Goal: Book appointment/travel/reservation

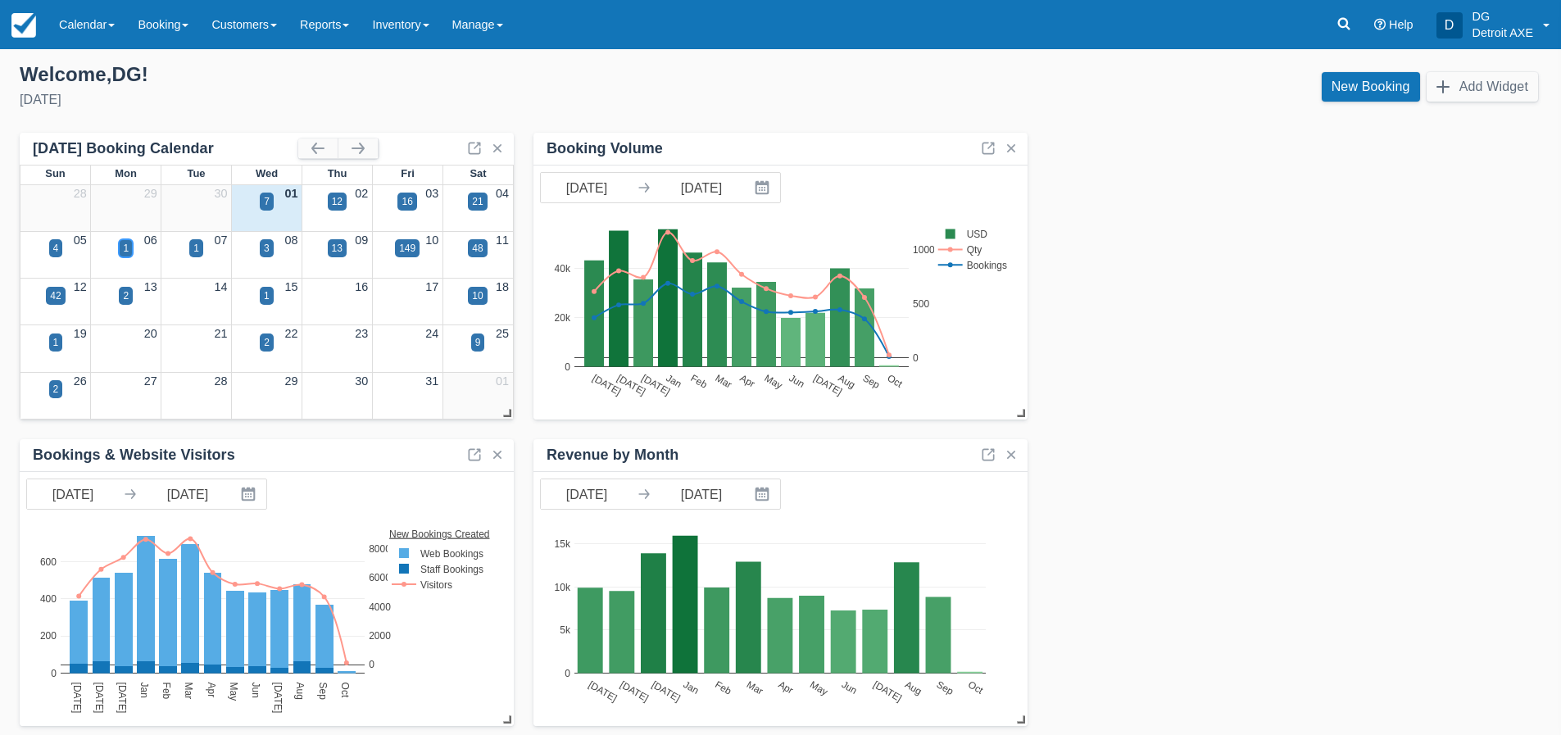
click at [129, 253] on div "1" at bounding box center [126, 248] width 6 height 15
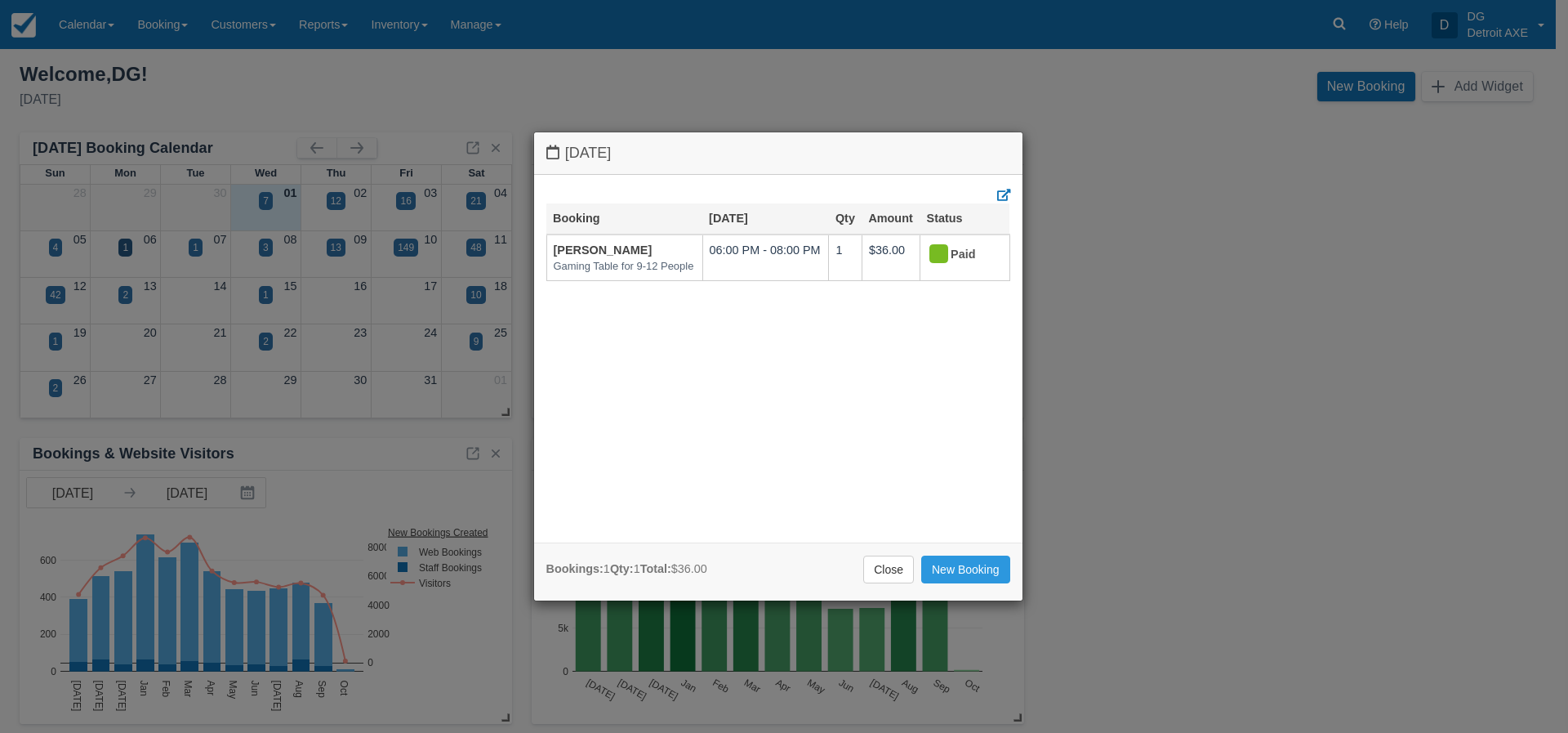
click at [196, 248] on div "[DATE] Booking [DATE] Qty Amount Status [PERSON_NAME] Gaming Table for 9-12 Peo…" at bounding box center [784, 366] width 1568 height 733
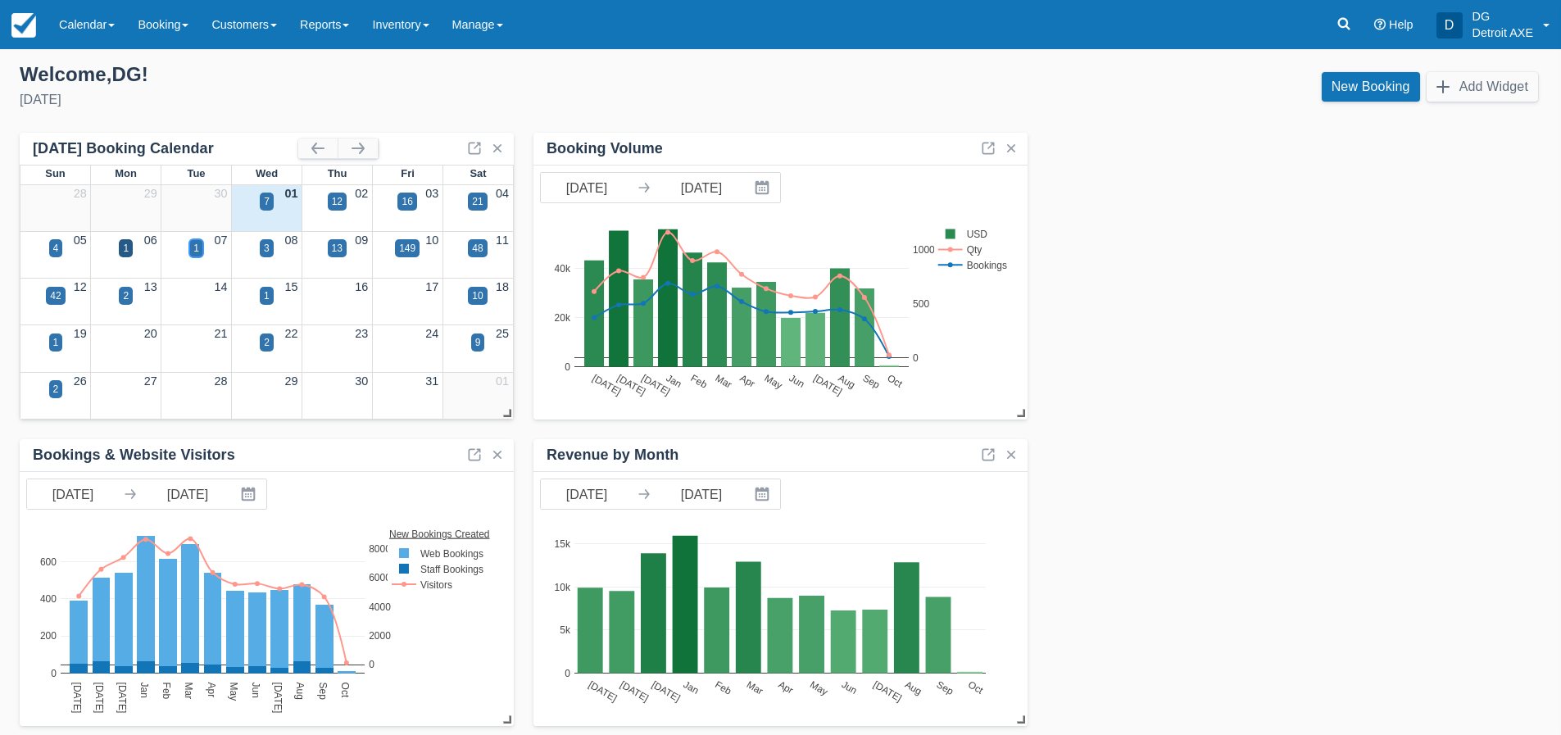
click at [197, 249] on div "1" at bounding box center [196, 248] width 6 height 15
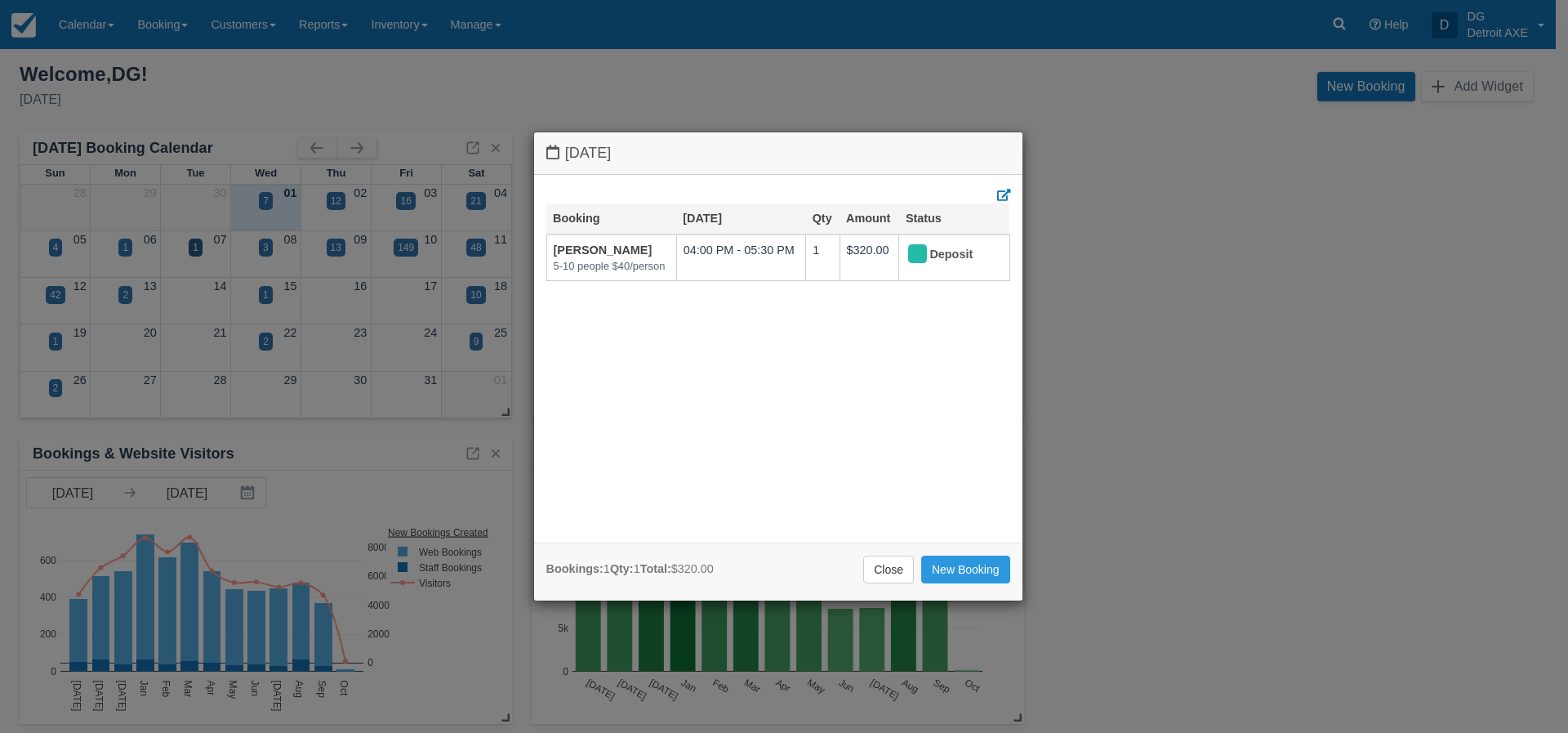
click at [264, 244] on div "[DATE] Booking [DATE] Qty Amount Status [PERSON_NAME] 5-10 people $40/person 04…" at bounding box center [784, 366] width 1568 height 733
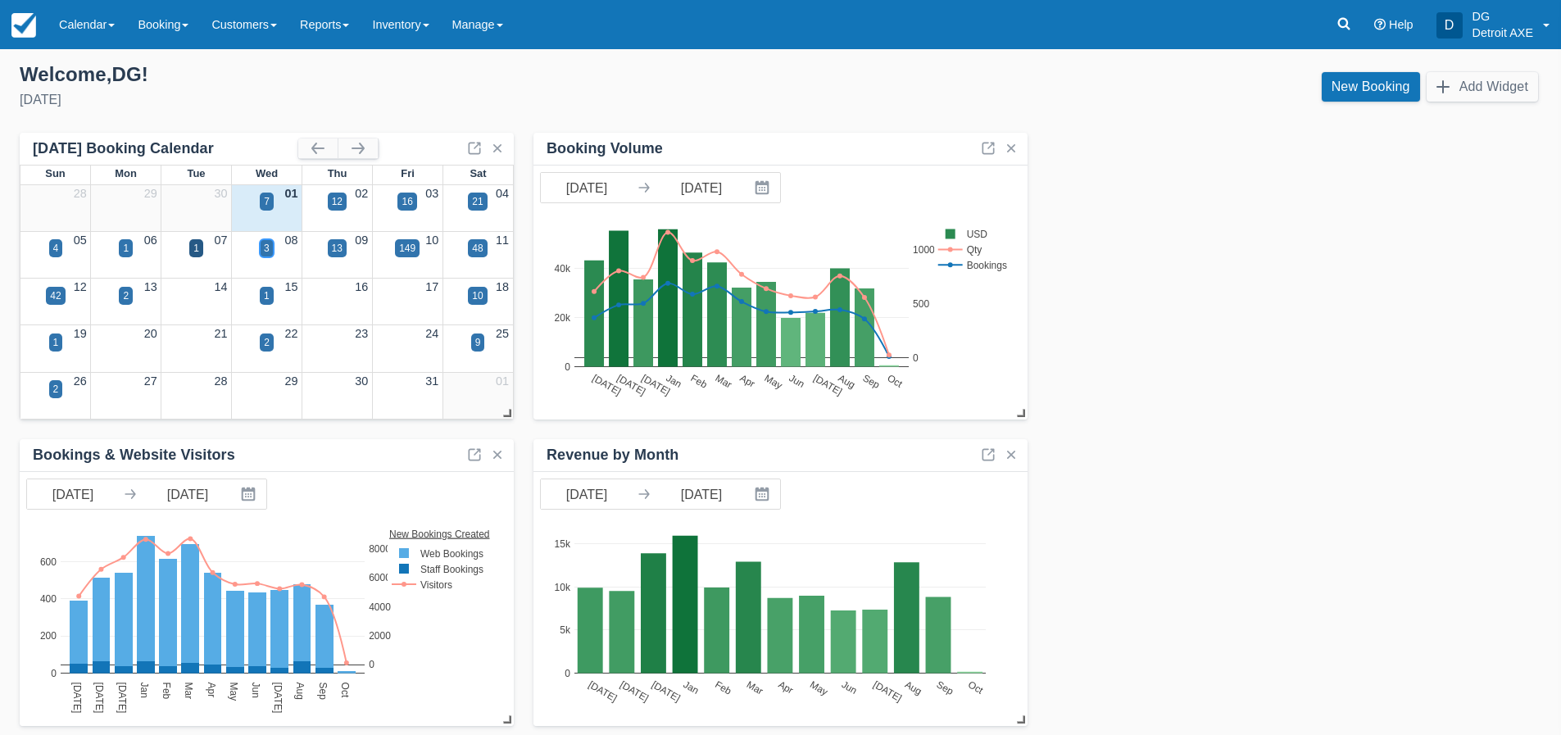
click at [265, 245] on div "3" at bounding box center [267, 248] width 6 height 15
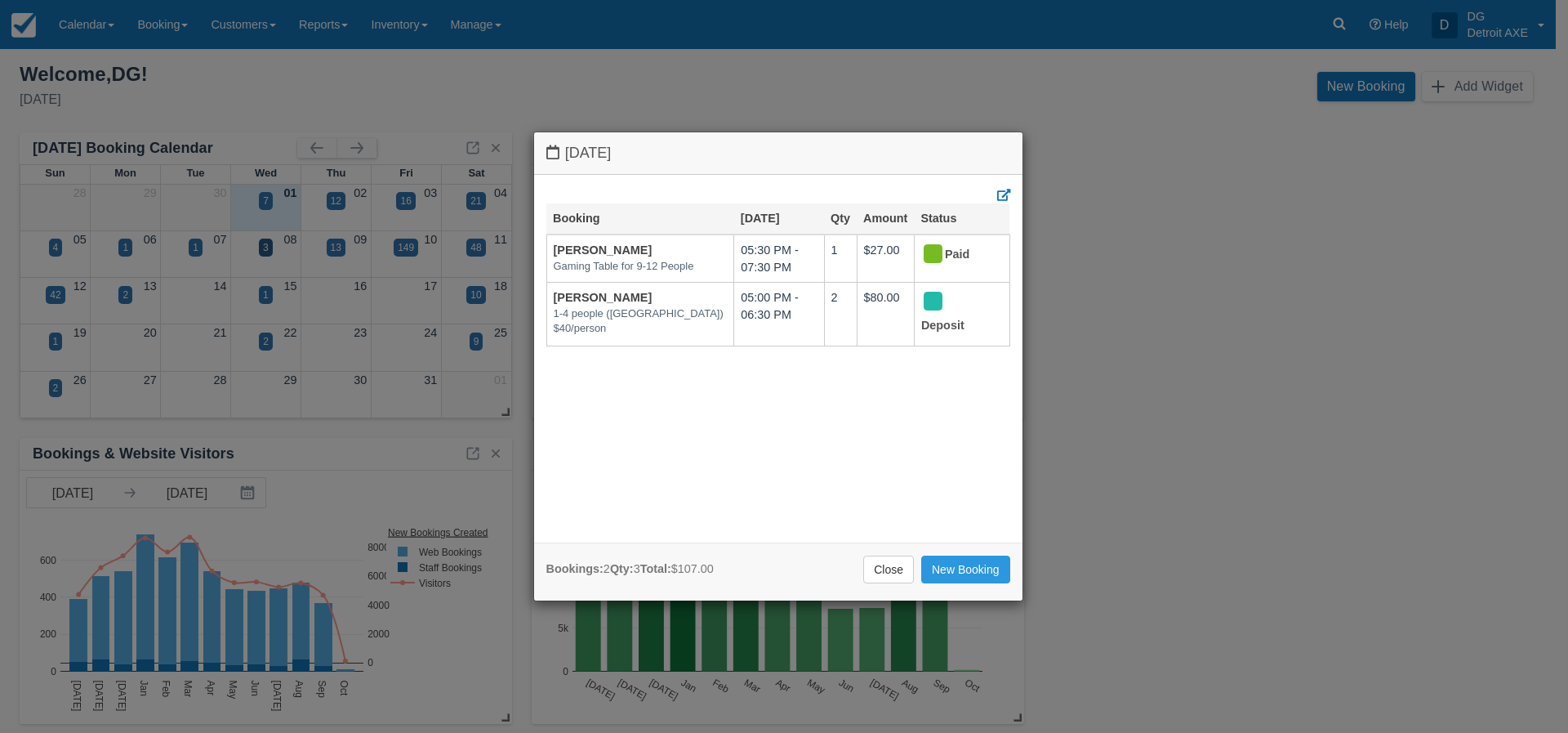
click at [332, 248] on div "[DATE] Booking [DATE] Qty Amount Status [PERSON_NAME] Gaming Table for 9-12 Peo…" at bounding box center [784, 366] width 1568 height 733
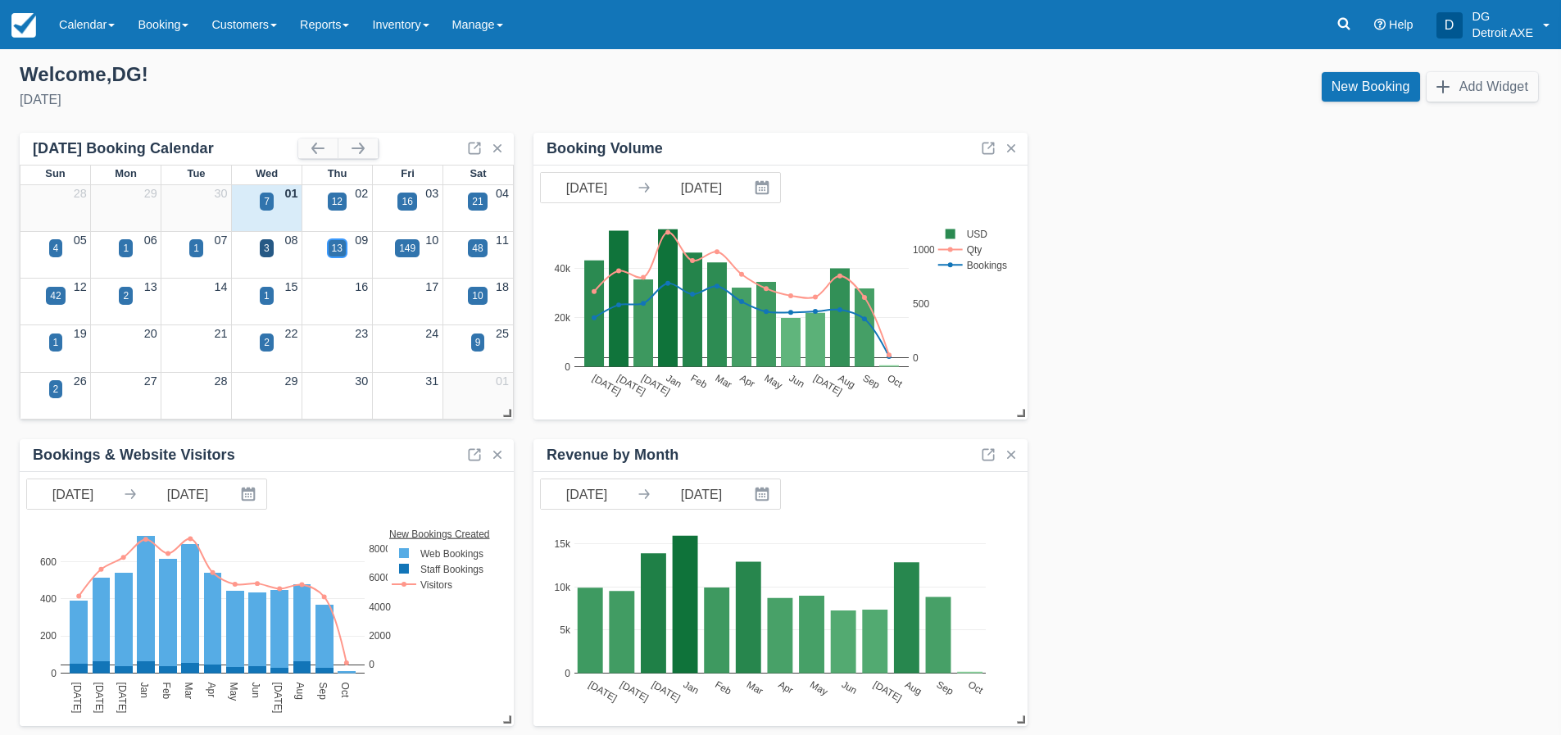
click at [333, 249] on div "13" at bounding box center [337, 248] width 11 height 15
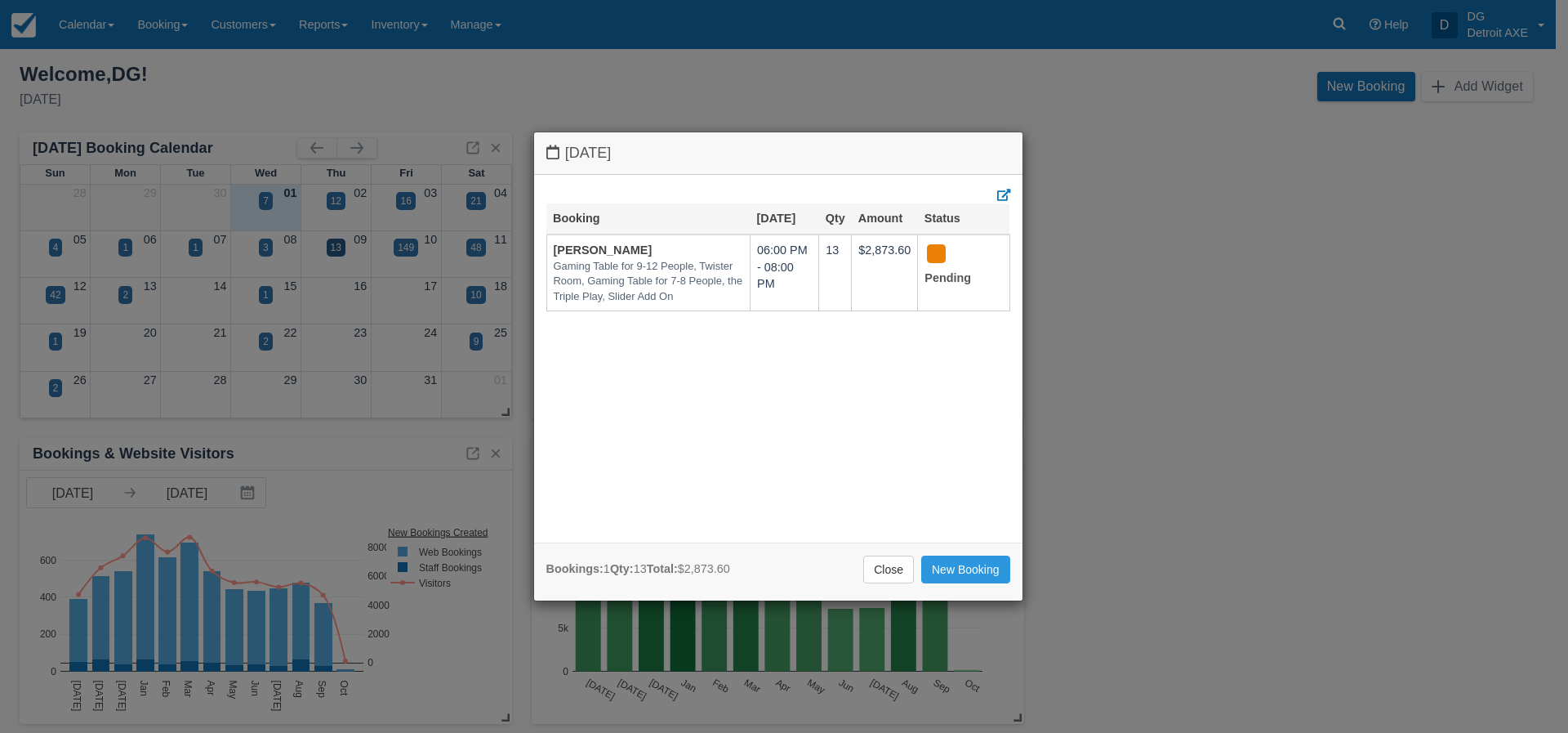
click at [404, 247] on div "[DATE] Booking [DATE] Qty Amount Status [PERSON_NAME] Gaming Table for 9-12 Peo…" at bounding box center [784, 366] width 1568 height 733
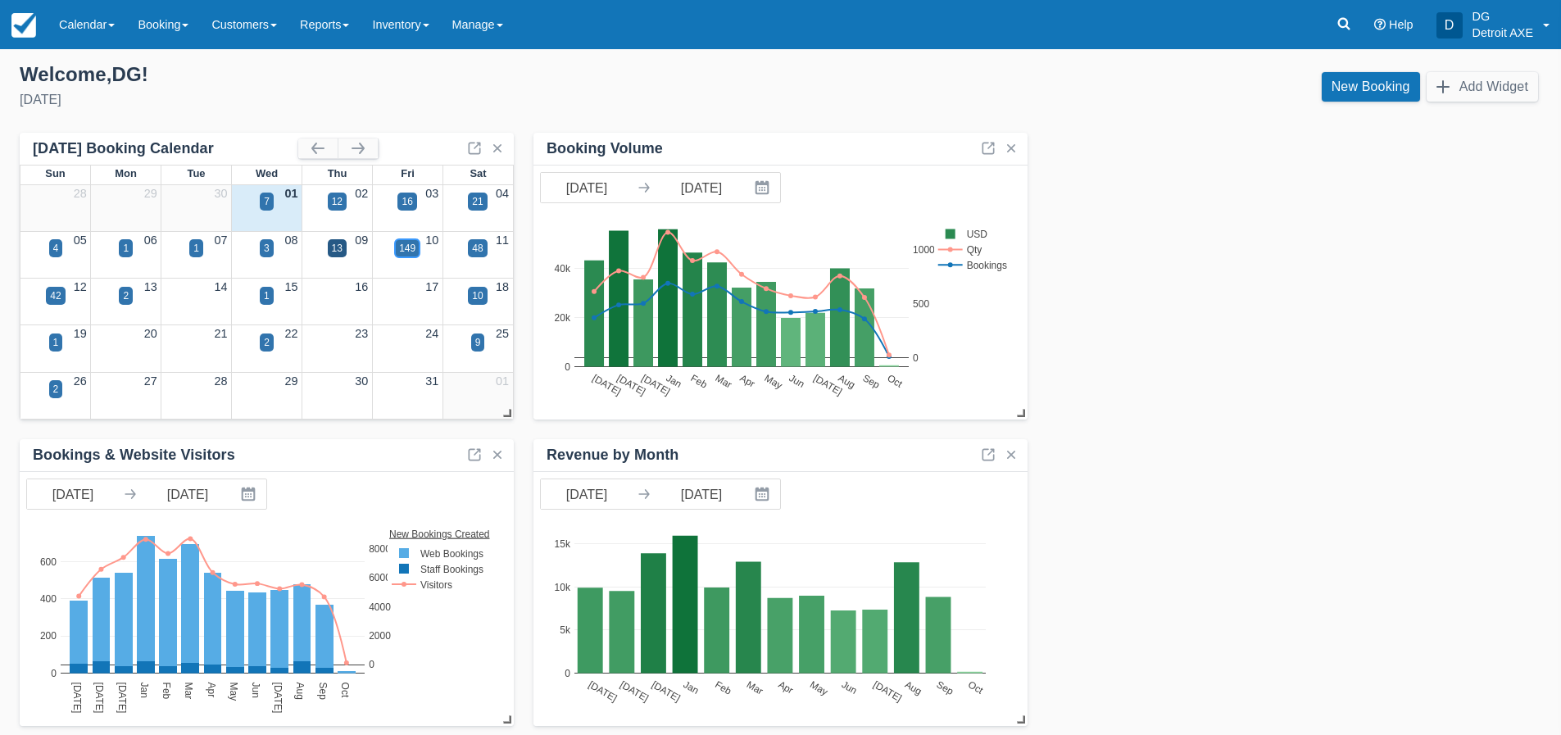
click at [405, 248] on div "149" at bounding box center [407, 248] width 16 height 15
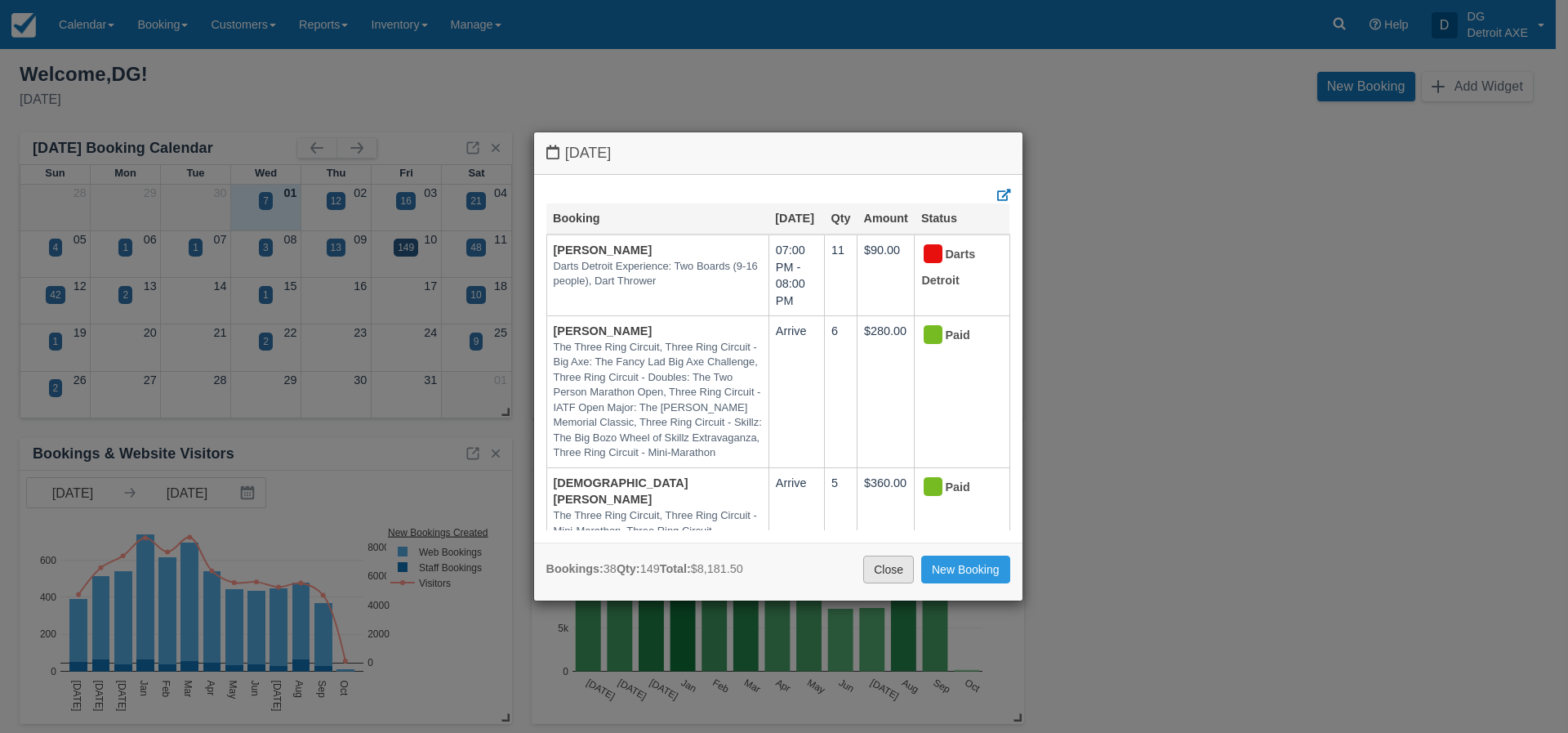
click at [881, 569] on link "Close" at bounding box center [888, 569] width 51 height 28
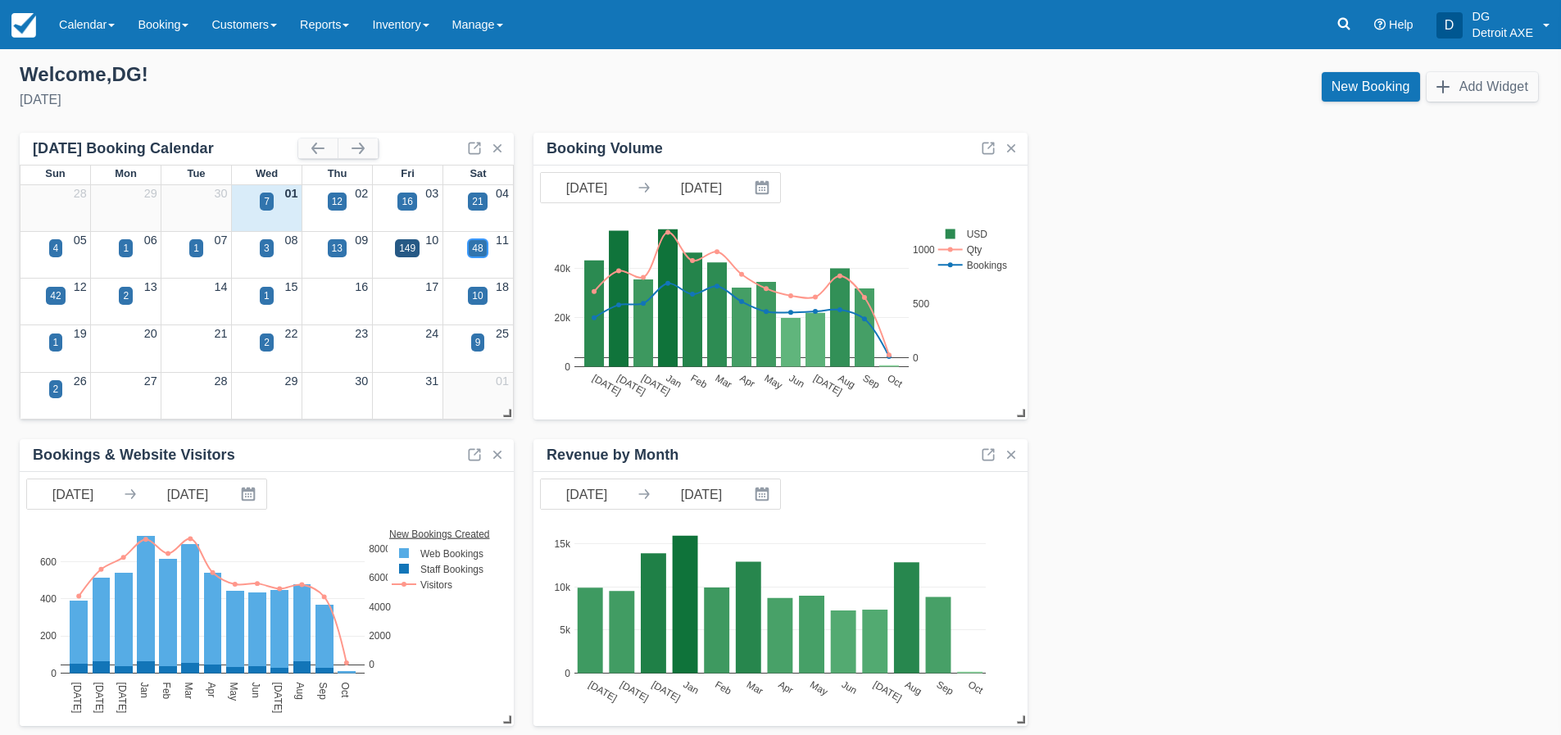
click at [480, 248] on div "48" at bounding box center [477, 248] width 11 height 15
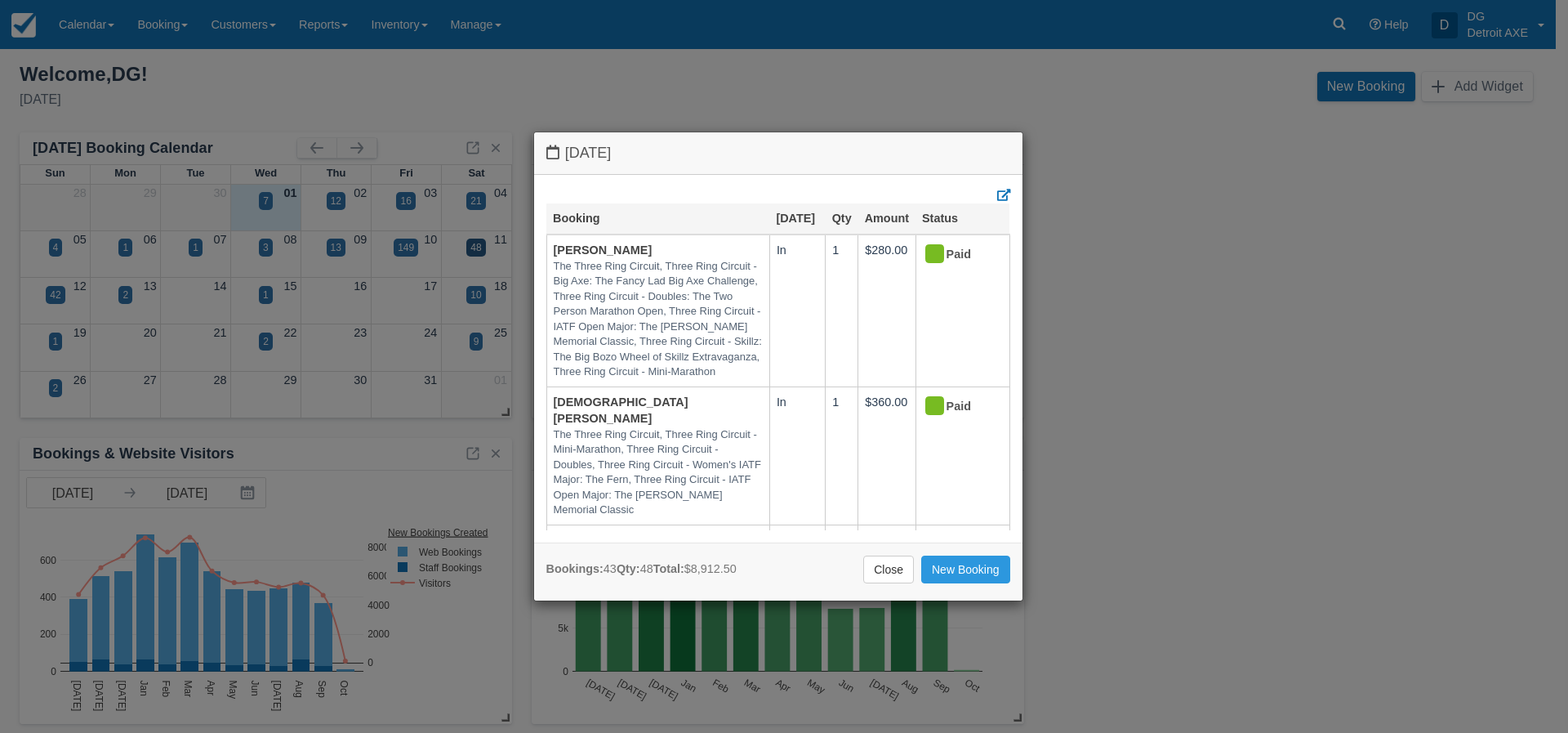
click at [47, 296] on div "[DATE] Booking [DATE] Qty Amount Status Jemmi The Three Ring Circuit, Three Rin…" at bounding box center [784, 366] width 1568 height 733
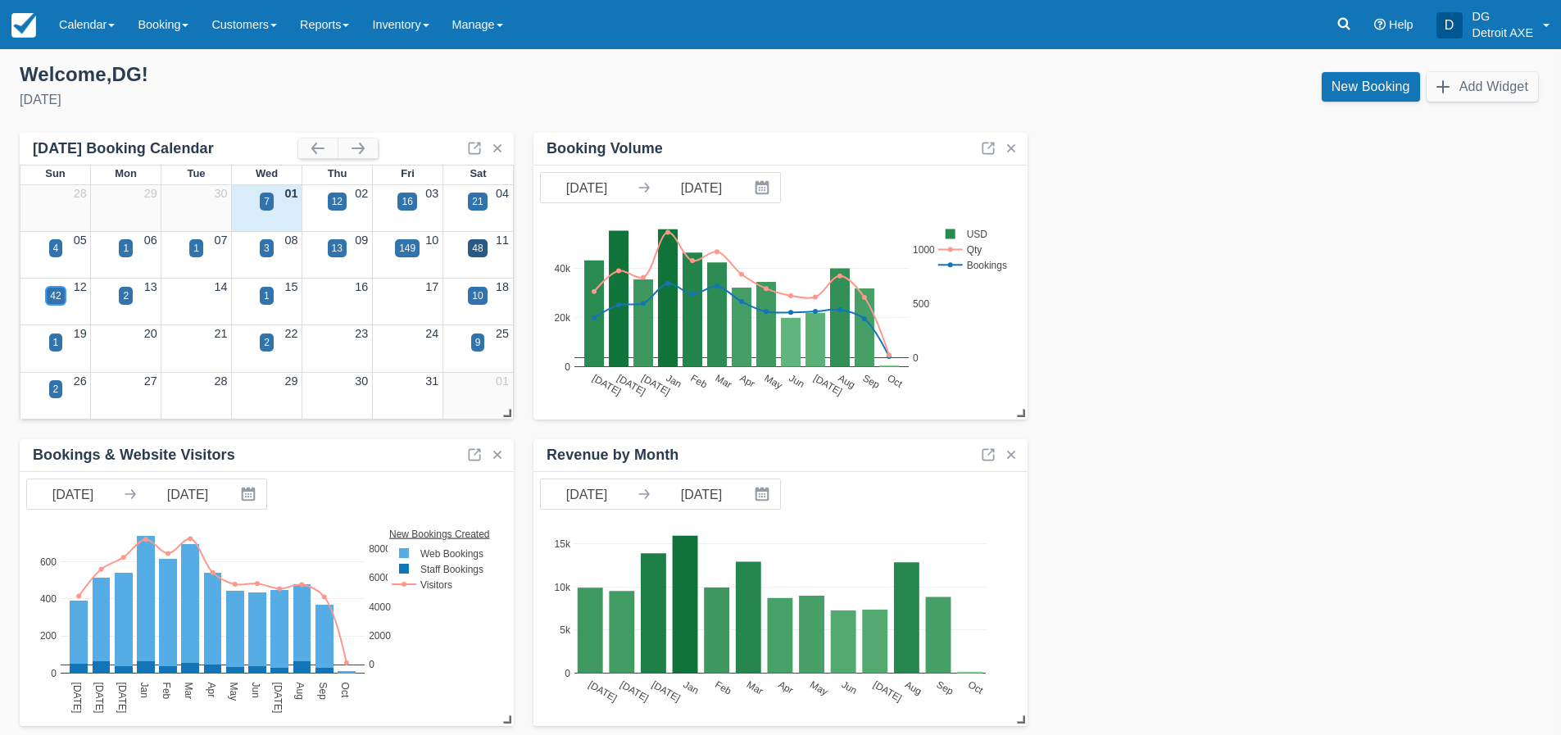
click at [47, 297] on div "42" at bounding box center [55, 296] width 19 height 18
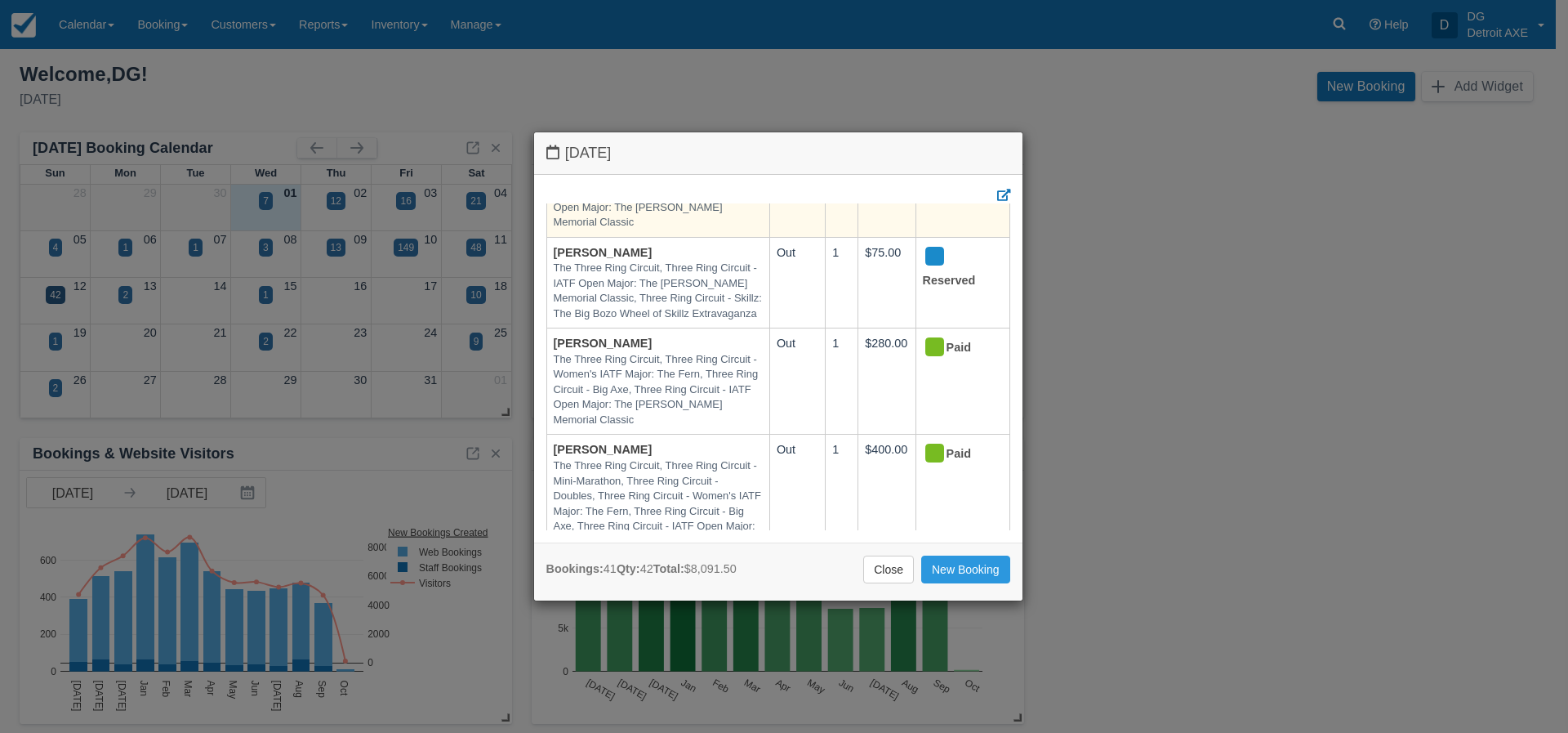
scroll to position [1635, 0]
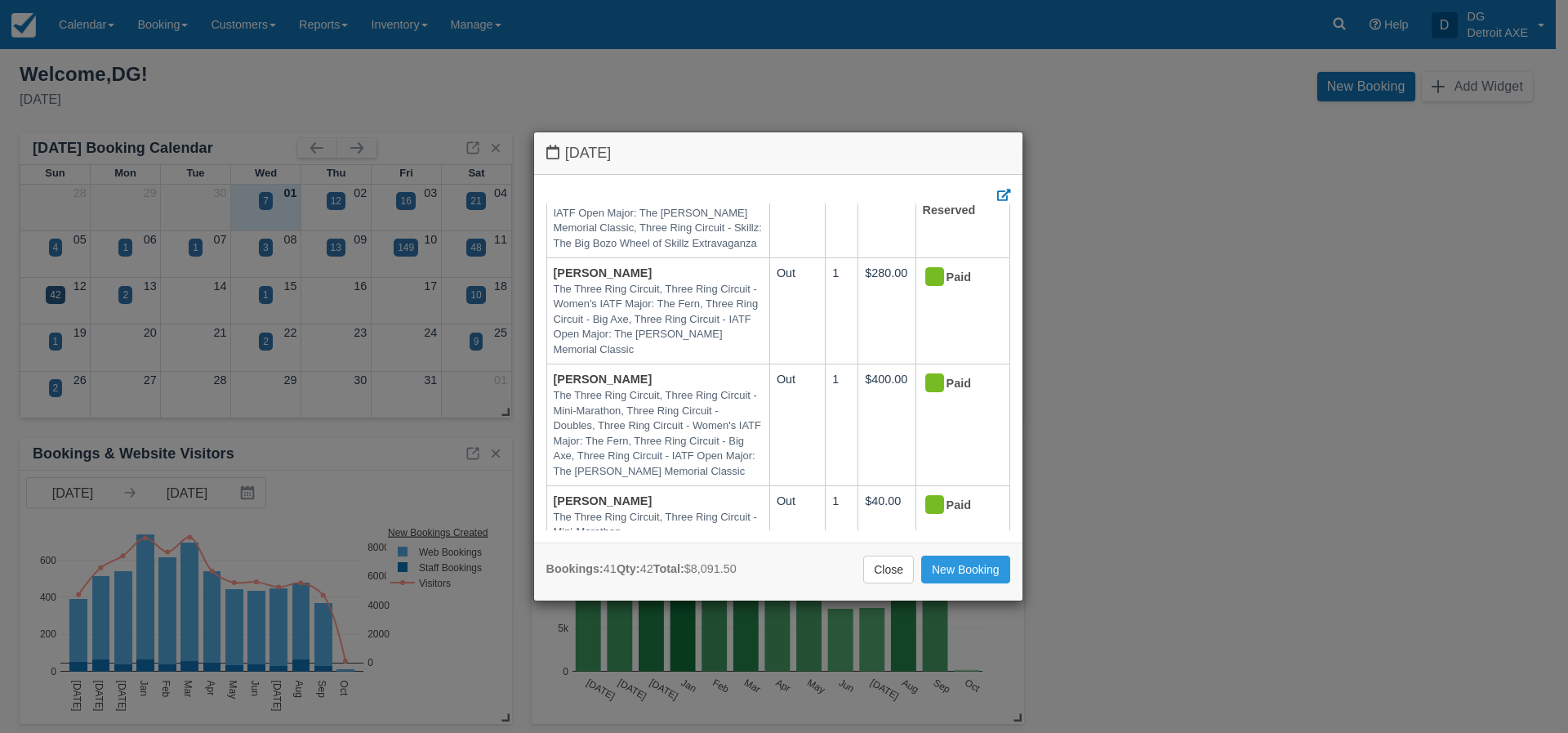
click at [120, 248] on div "[DATE] Booking [DATE] Qty Amount Status Jemmi The Three Ring Circuit, Three Rin…" at bounding box center [784, 366] width 1568 height 733
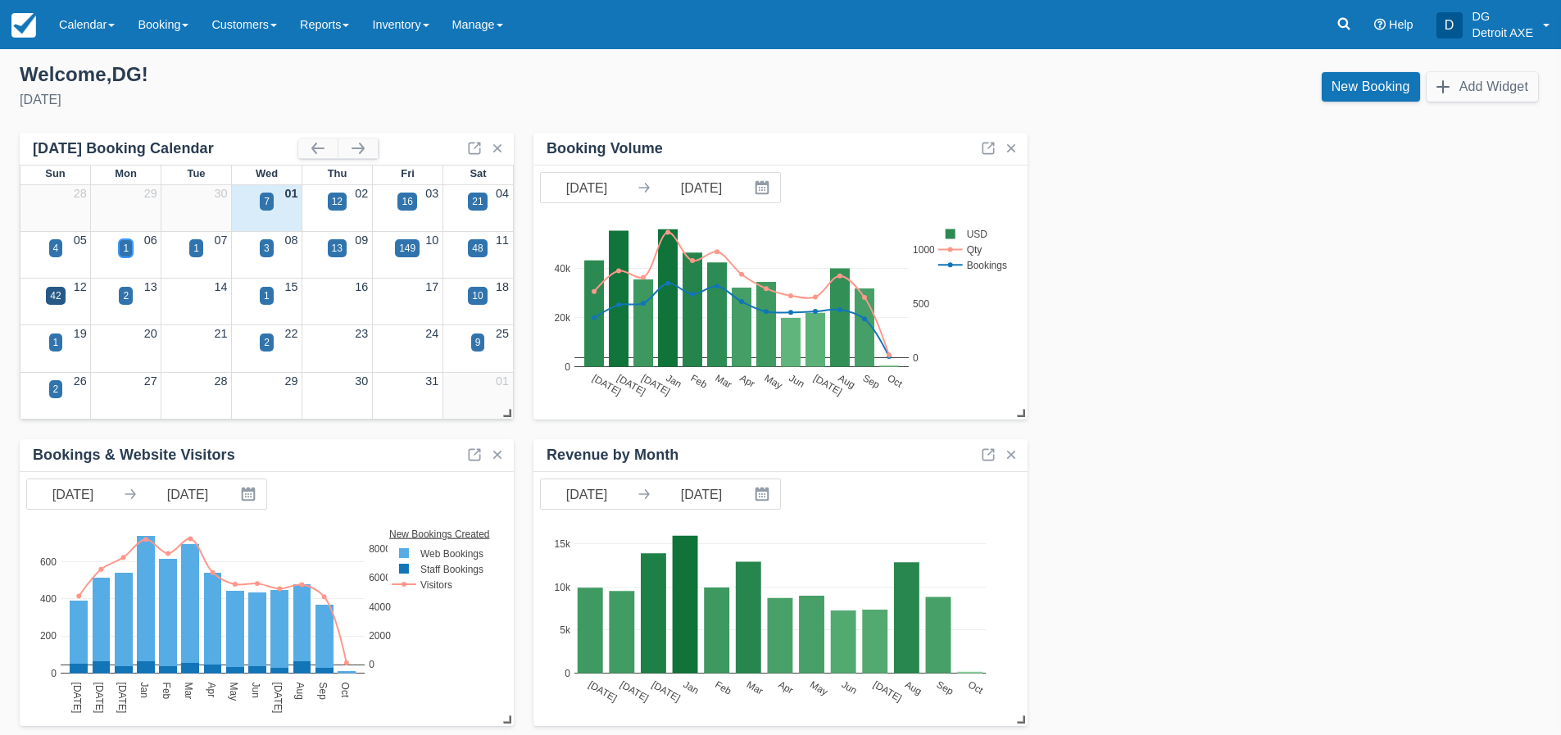
click at [120, 249] on div "1" at bounding box center [126, 248] width 14 height 18
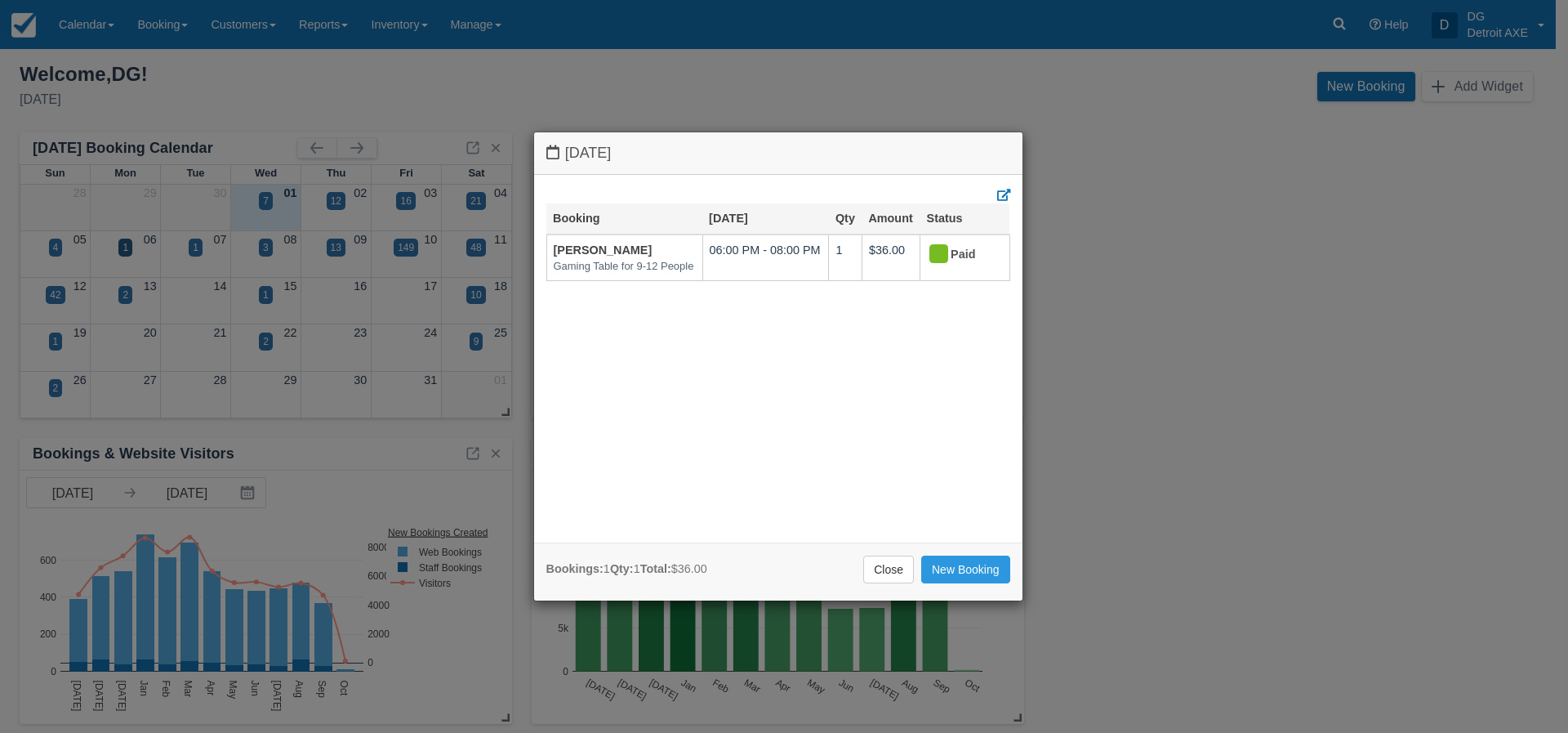
click at [401, 88] on div "[DATE] Booking [DATE] Qty Amount Status [PERSON_NAME] Gaming Table for 9-12 Peo…" at bounding box center [784, 366] width 1568 height 733
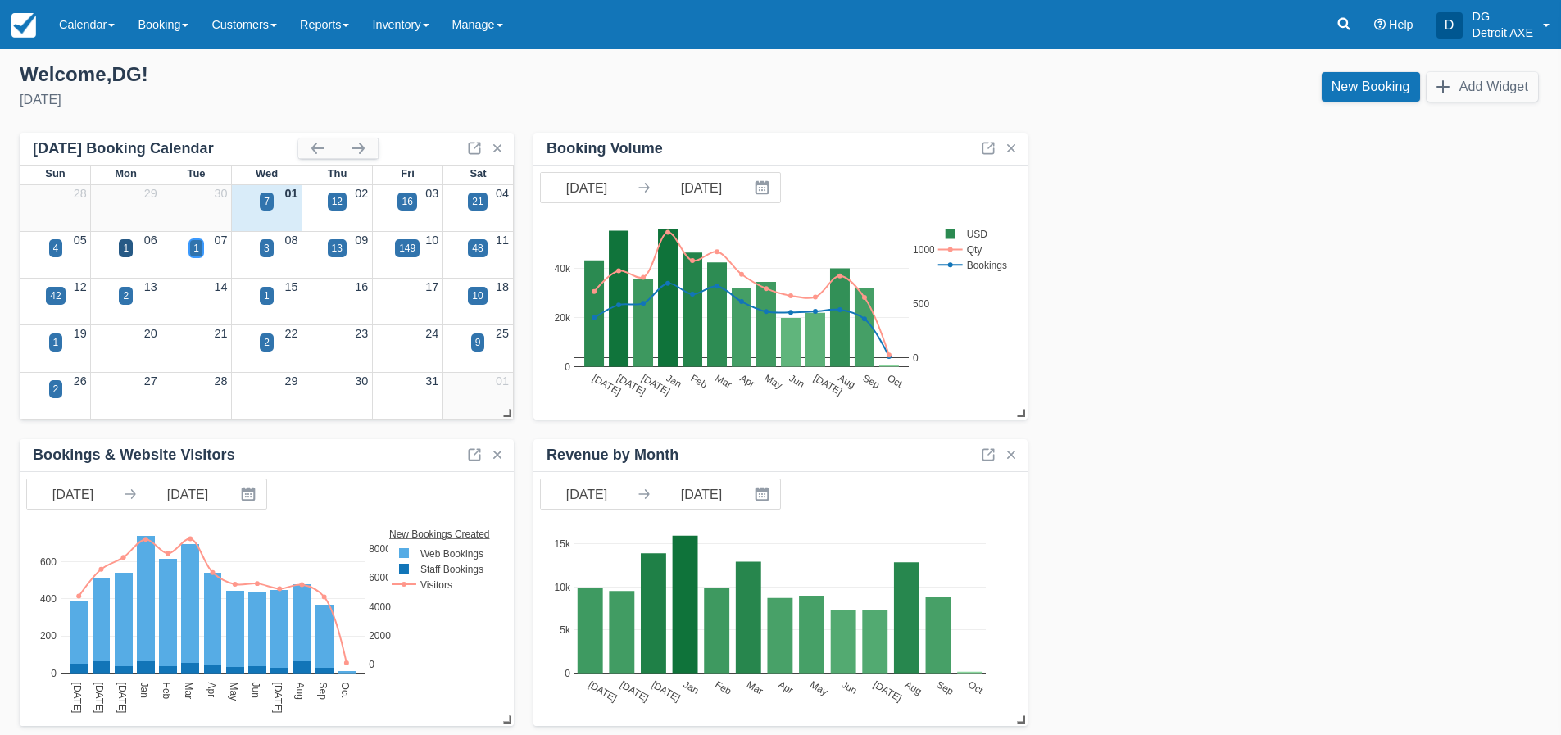
click at [191, 250] on div "1" at bounding box center [196, 248] width 14 height 18
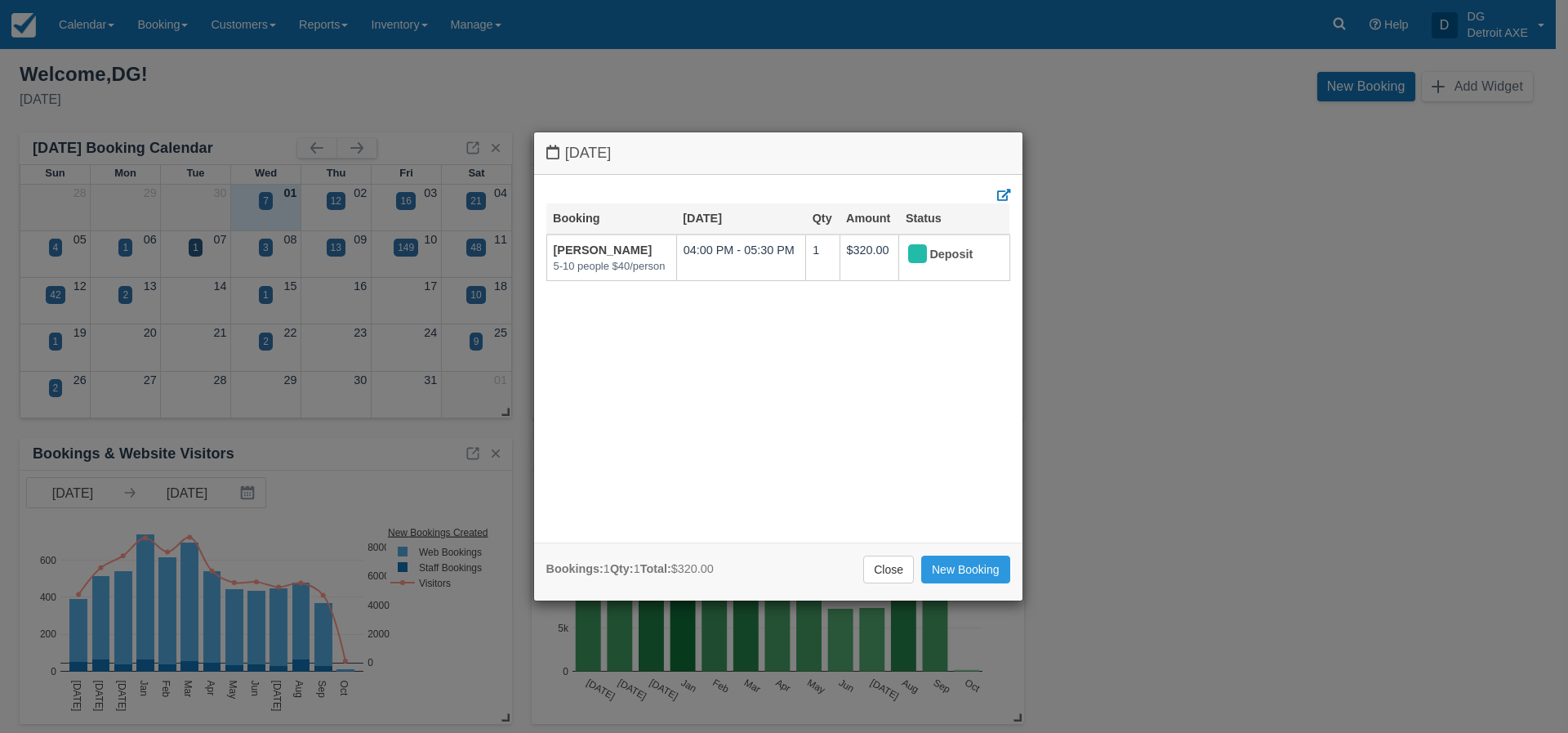
click at [445, 90] on div "[DATE] Booking [DATE] Qty Amount Status [PERSON_NAME] 5-10 people $40/person 04…" at bounding box center [784, 366] width 1568 height 733
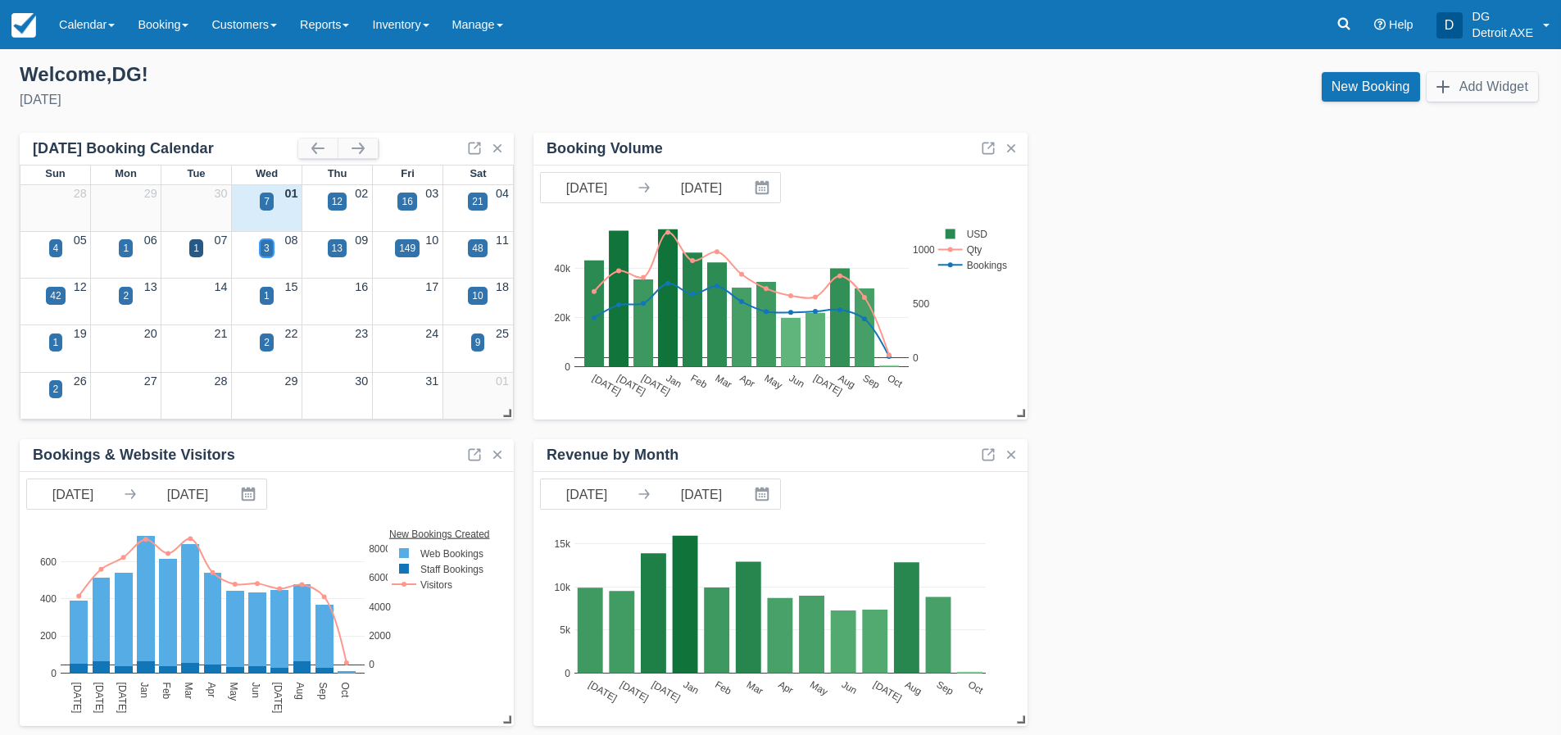
click at [264, 249] on div "3" at bounding box center [267, 248] width 6 height 15
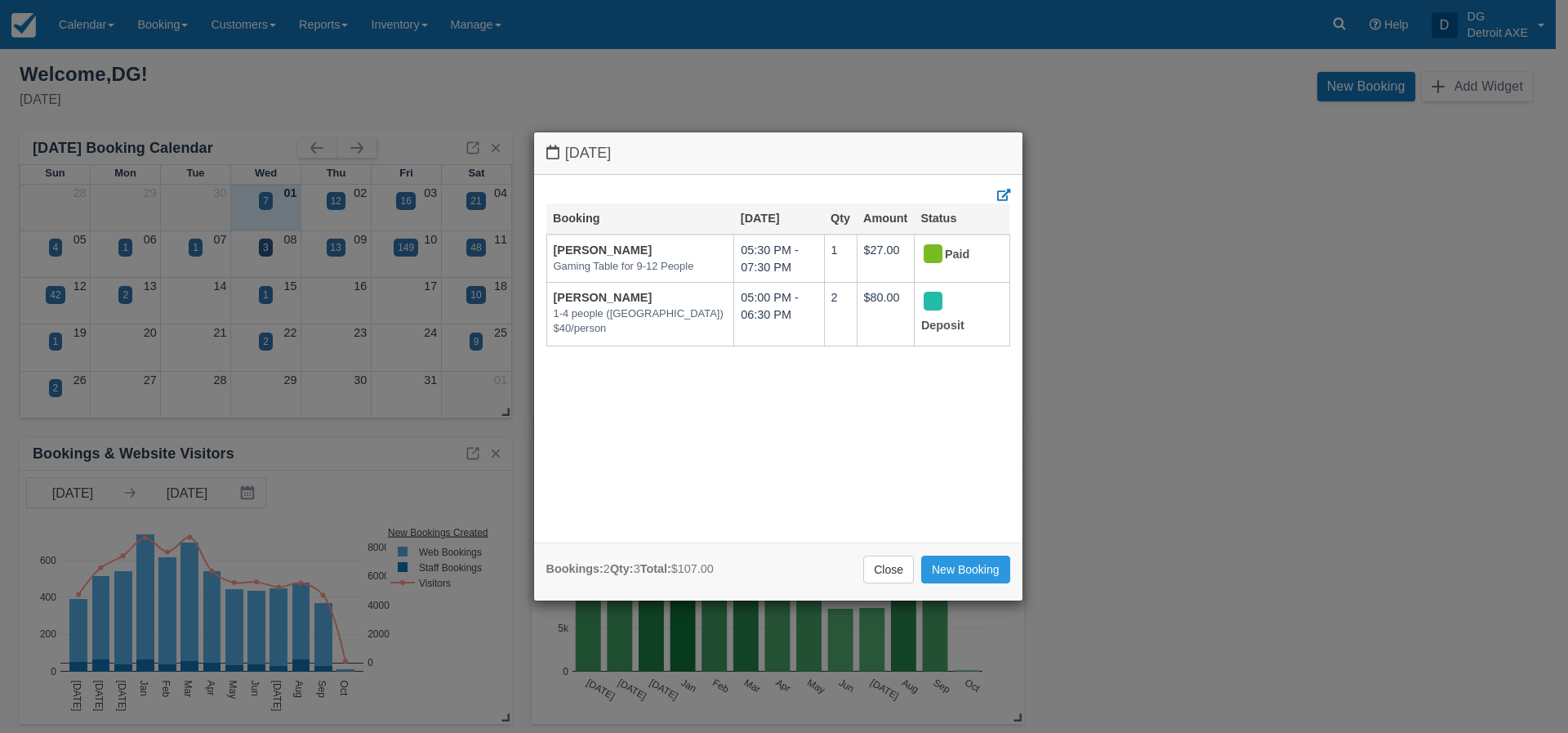
click at [985, 93] on div "[DATE] Booking [DATE] Qty Amount Status [PERSON_NAME] Gaming Table for 9-12 Peo…" at bounding box center [784, 366] width 1568 height 733
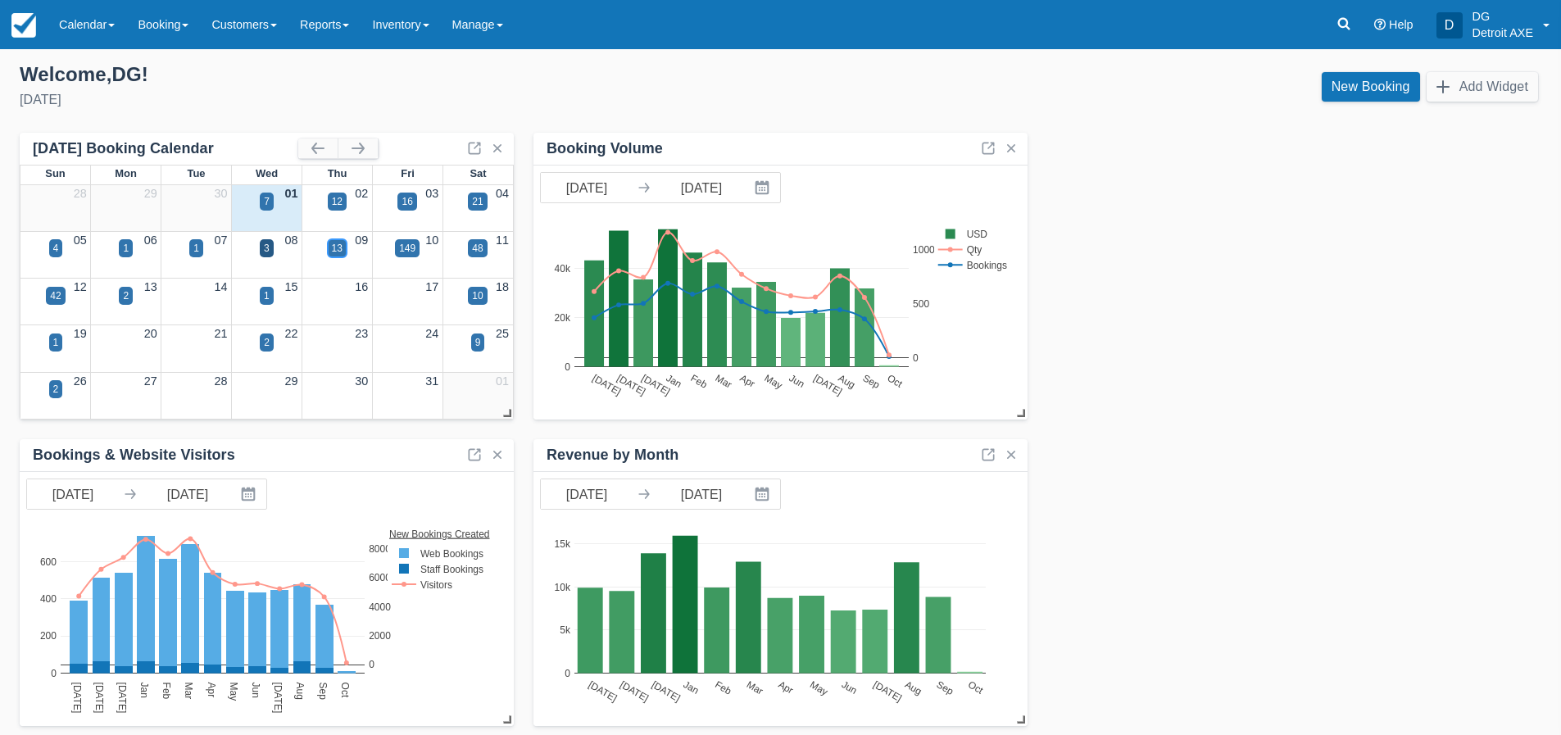
click at [341, 250] on div "13" at bounding box center [337, 248] width 11 height 15
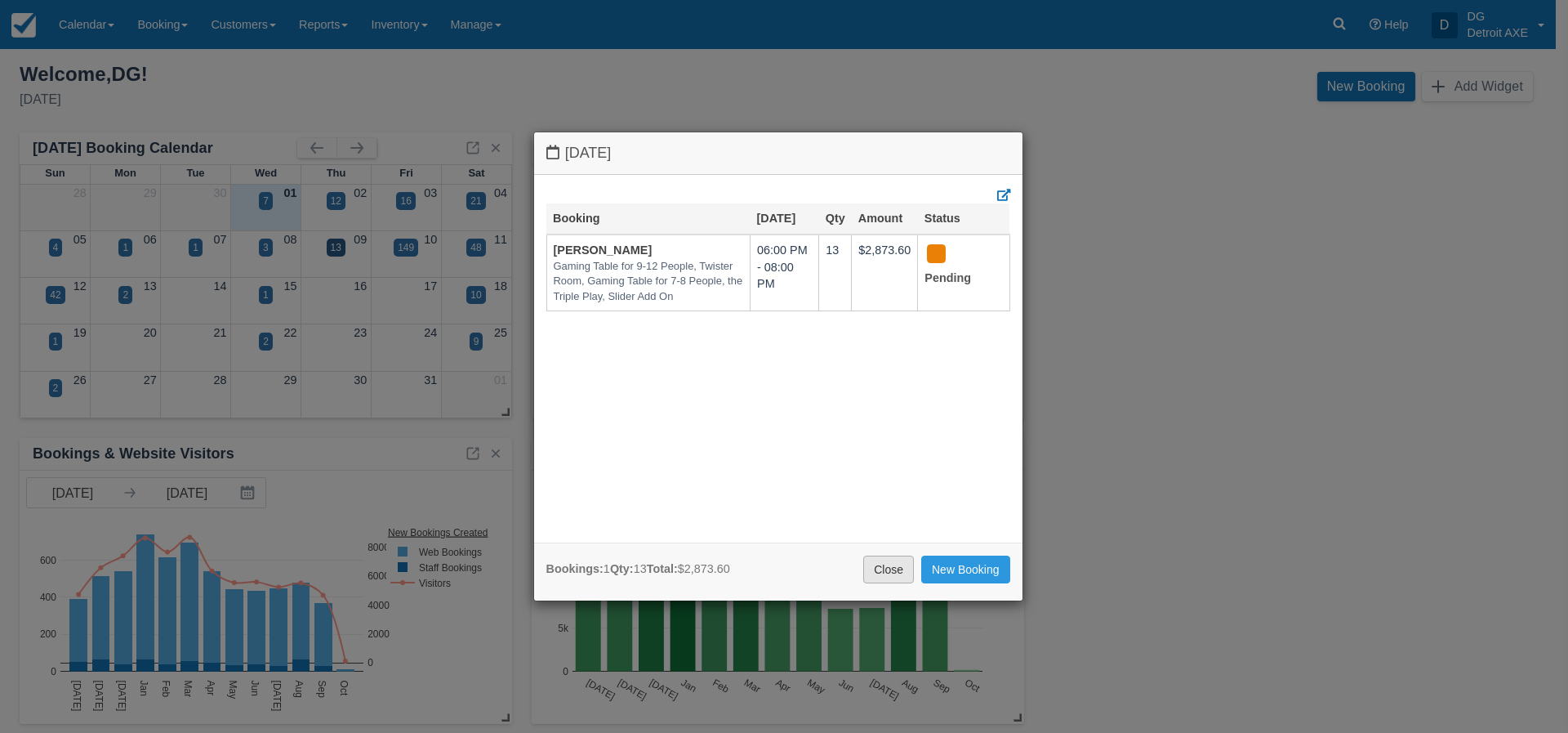
click at [885, 567] on link "Close" at bounding box center [888, 569] width 51 height 28
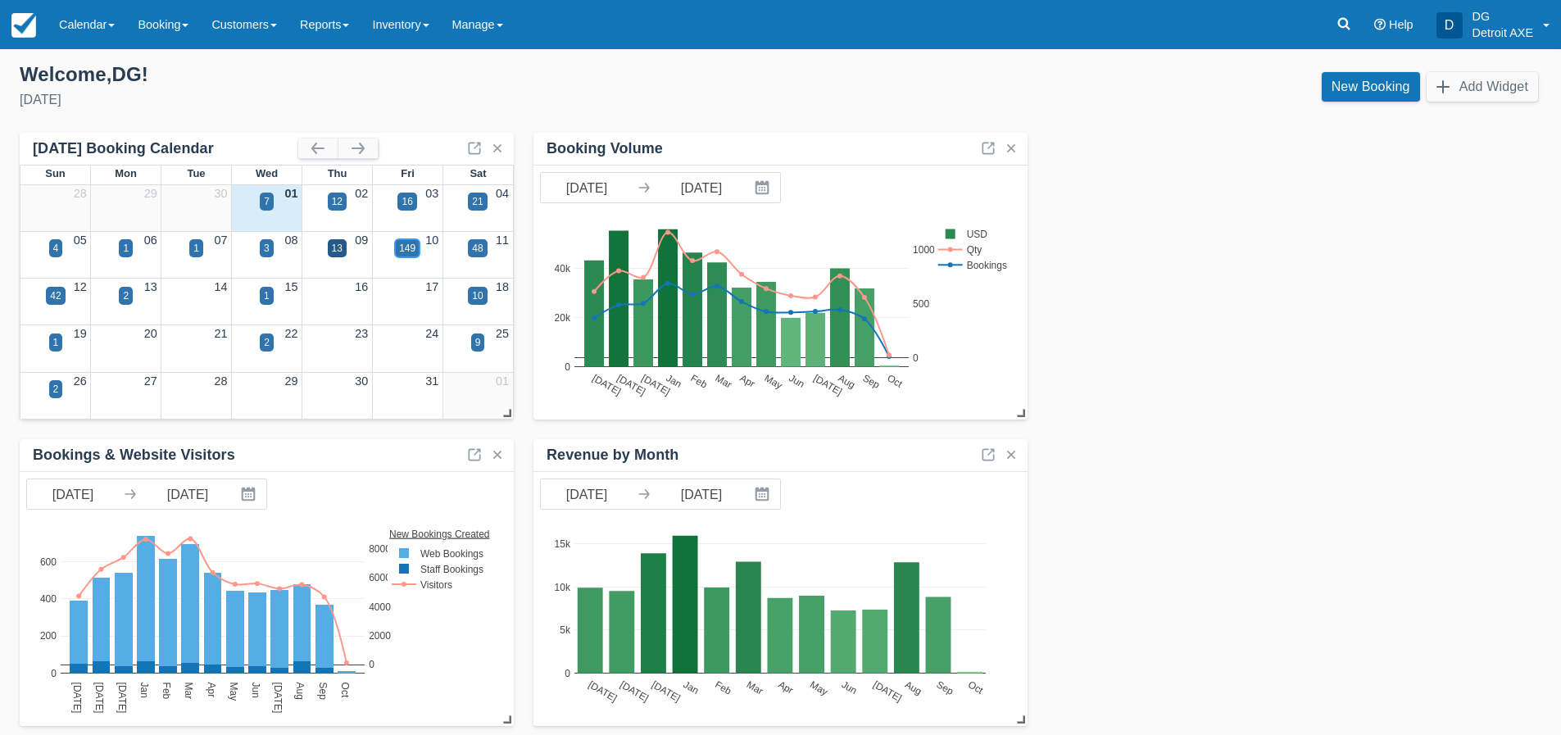
click at [407, 250] on div "149" at bounding box center [407, 248] width 16 height 15
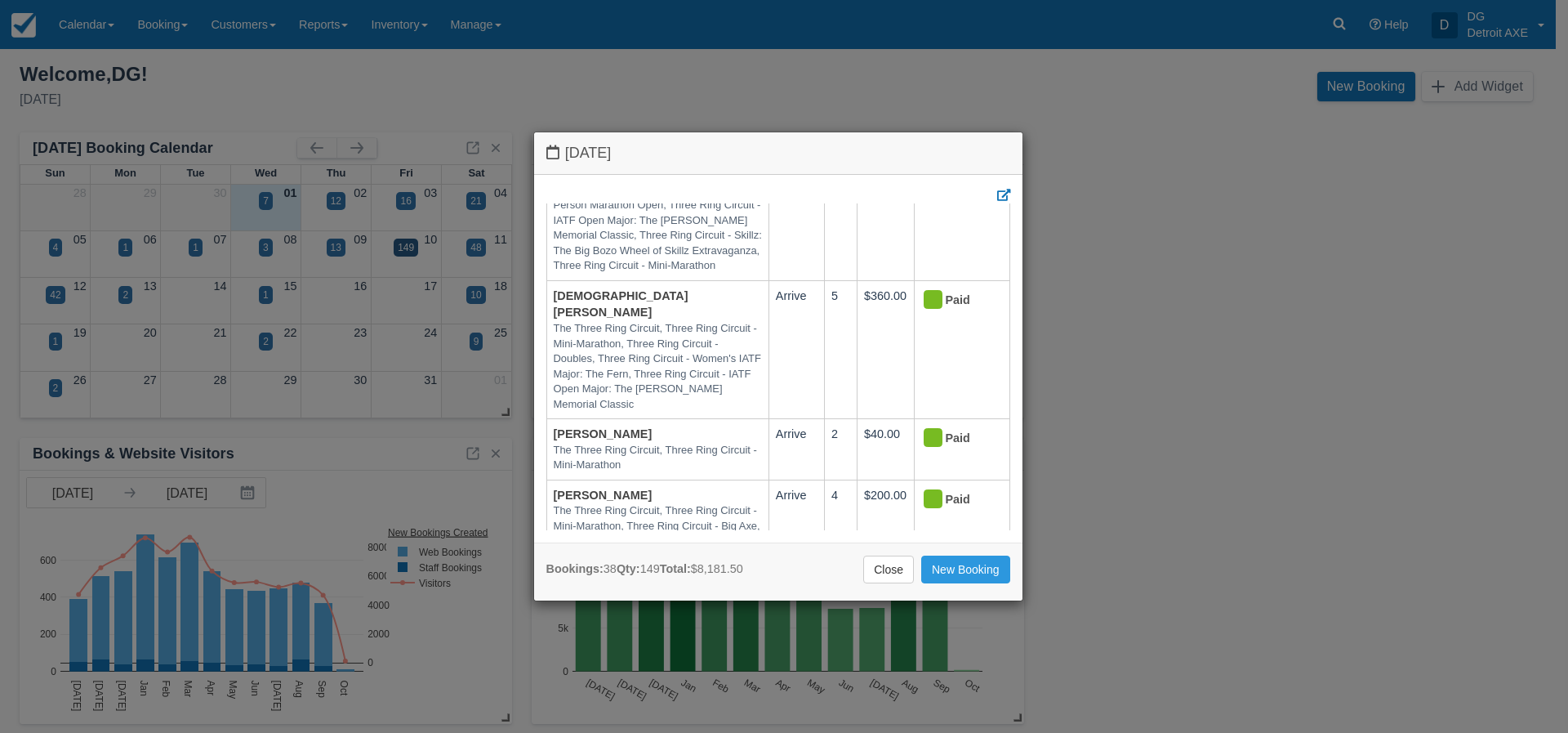
scroll to position [0, 0]
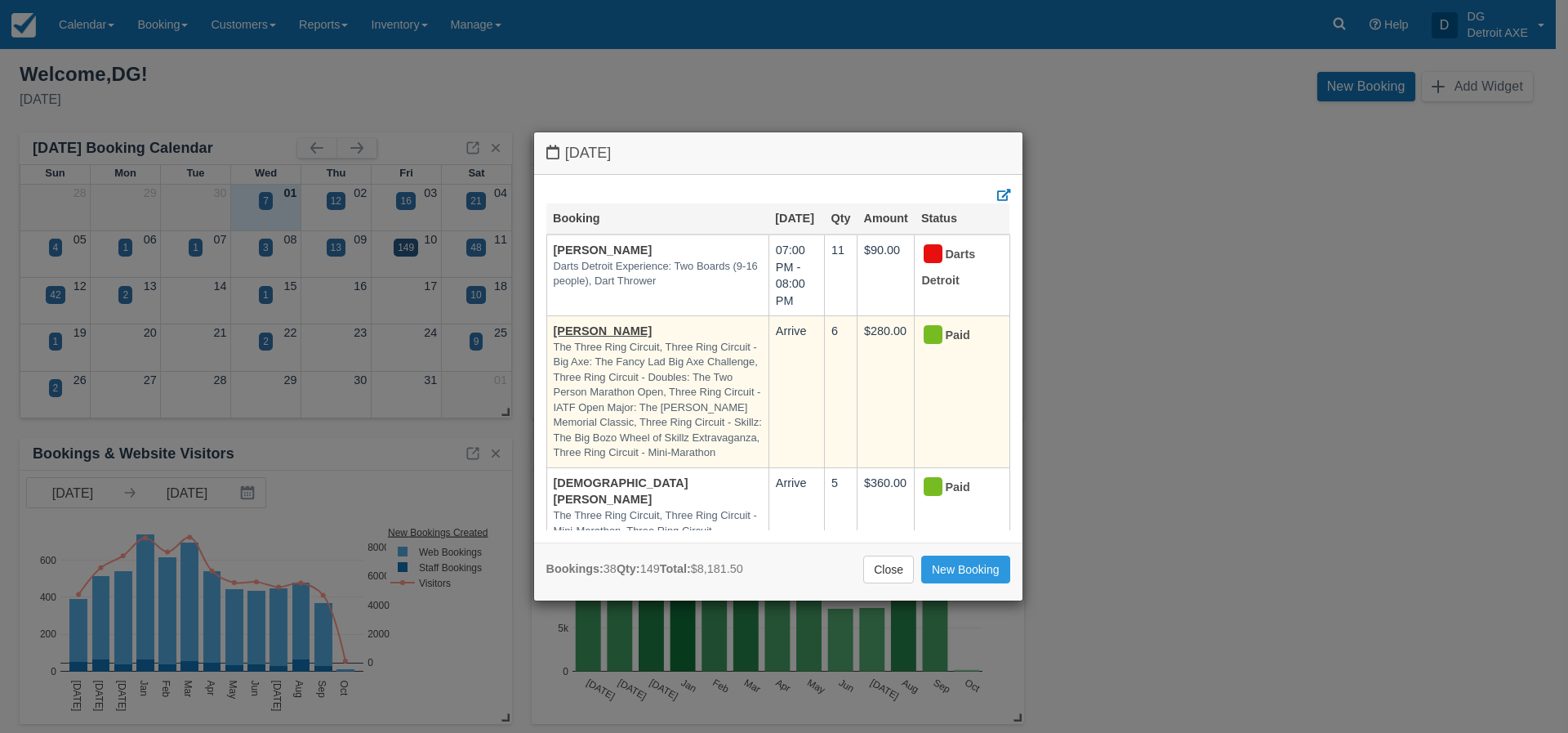
click at [626, 387] on em "The Three Ring Circuit, Three Ring Circuit - Big Axe: The Fancy Lad Big Axe Cha…" at bounding box center [658, 400] width 208 height 121
click at [578, 329] on link "[PERSON_NAME]" at bounding box center [603, 330] width 99 height 13
